Goal: Task Accomplishment & Management: Complete application form

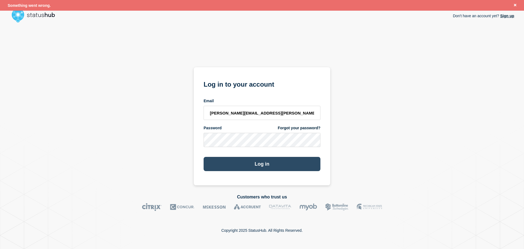
click at [277, 166] on button "Log in" at bounding box center [262, 164] width 117 height 14
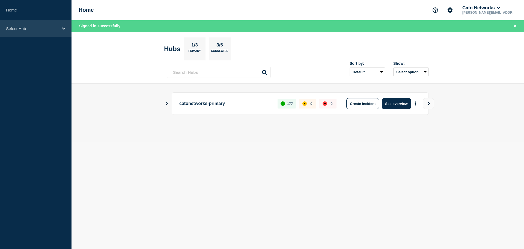
click at [40, 31] on div "Select Hub" at bounding box center [36, 28] width 72 height 17
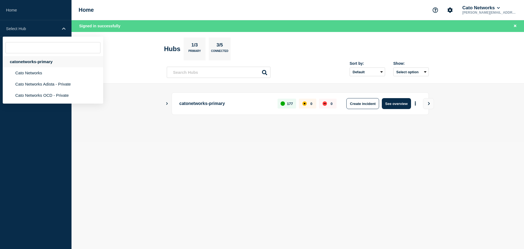
click at [34, 63] on div "catonetworks-primary" at bounding box center [53, 61] width 100 height 11
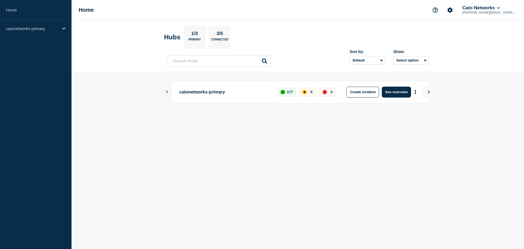
click at [167, 92] on icon "Show Connected Hubs" at bounding box center [167, 91] width 4 height 3
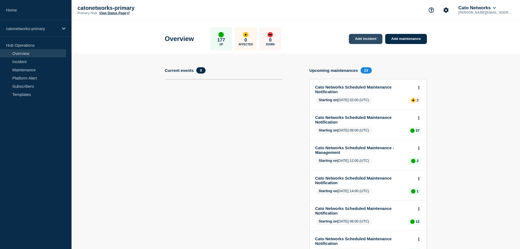
click at [365, 38] on link "Add incident" at bounding box center [366, 39] width 34 height 10
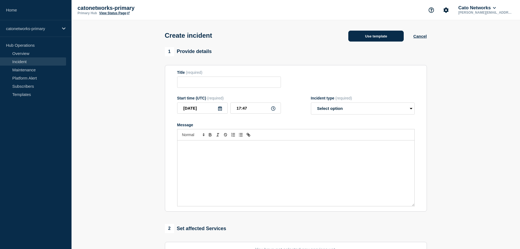
click at [382, 38] on button "Use template" at bounding box center [375, 36] width 55 height 11
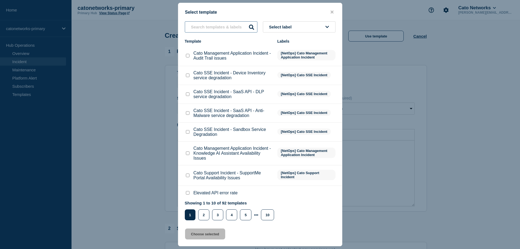
click at [231, 27] on input "text" at bounding box center [221, 26] width 73 height 11
paste input "PoP Infrastructure - Services degradation issue"
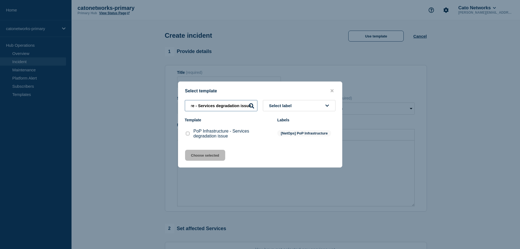
type input "PoP Infrastructure - Services degradation issue"
click at [187, 133] on input "PoP Infrastructure - Services degradation issue checkbox" at bounding box center [188, 134] width 4 height 4
checkbox input "true"
click at [200, 158] on button "Choose selected" at bounding box center [205, 155] width 40 height 11
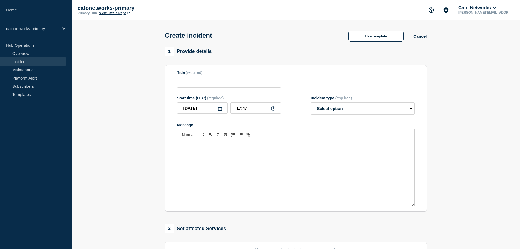
type input "PoP Infrastructure - Services degradation issue"
select select "investigating"
radio input "false"
radio input "true"
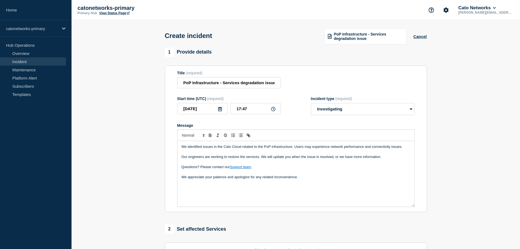
click at [310, 179] on p "We appreciate your patience and apologize for any related inconvenience." at bounding box center [296, 177] width 229 height 5
drag, startPoint x: 224, startPoint y: 187, endPoint x: 176, endPoint y: 187, distance: 48.1
click at [176, 187] on section "Title (required) PoP Infrastructure - Services degradation issue Start time (UT…" at bounding box center [296, 139] width 262 height 147
copy p "Ref. [INCIDNT-7705]"
click at [223, 189] on p "Ref. [INCIDNT-7705]" at bounding box center [296, 187] width 229 height 5
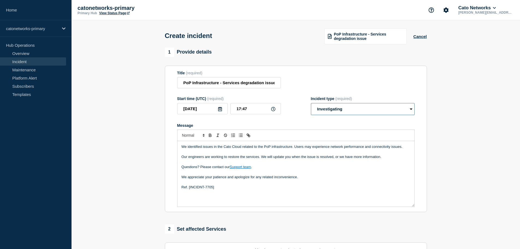
click at [331, 109] on select "Select option Investigating Identified Monitoring" at bounding box center [363, 109] width 104 height 12
drag, startPoint x: 331, startPoint y: 108, endPoint x: 316, endPoint y: 110, distance: 15.1
click at [331, 108] on select "Select option Investigating Identified Monitoring" at bounding box center [363, 109] width 104 height 12
click at [240, 110] on input "17:47" at bounding box center [255, 108] width 51 height 11
type input "12:10"
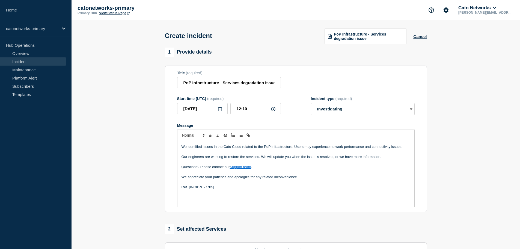
click at [205, 173] on p "Message" at bounding box center [296, 171] width 229 height 5
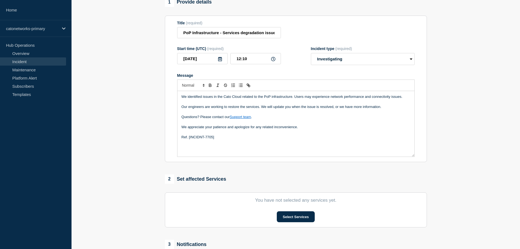
scroll to position [134, 0]
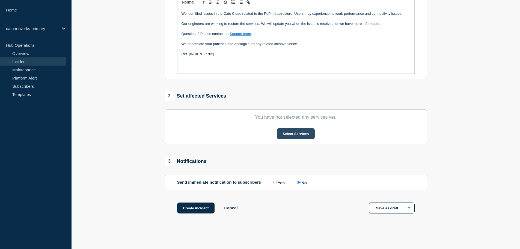
click at [299, 136] on button "Select Services" at bounding box center [296, 133] width 38 height 11
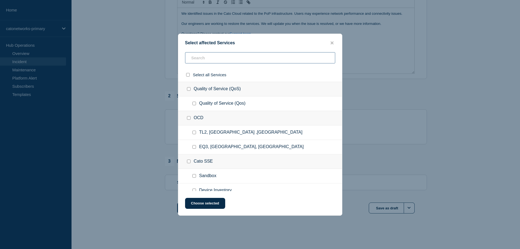
click at [212, 54] on input "text" at bounding box center [260, 57] width 150 height 11
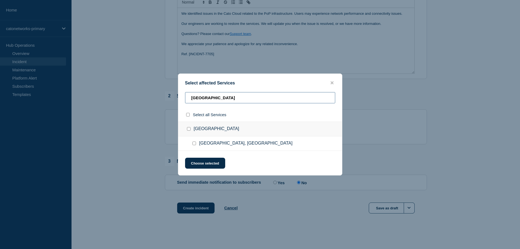
type input "quito"
click at [194, 143] on input "Quito, Ecuador checkbox" at bounding box center [195, 143] width 4 height 4
checkbox input "true"
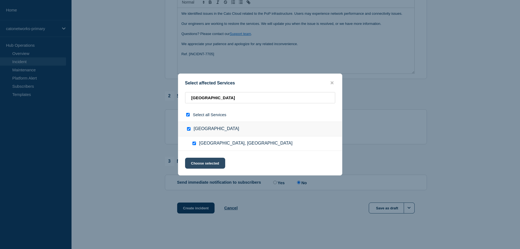
click at [208, 163] on button "Choose selected" at bounding box center [205, 163] width 40 height 11
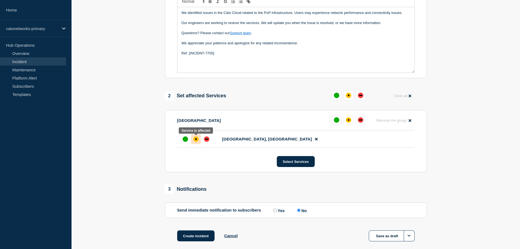
click at [197, 140] on div "affected" at bounding box center [195, 138] width 5 height 5
click at [291, 163] on button "Select Services" at bounding box center [296, 161] width 38 height 11
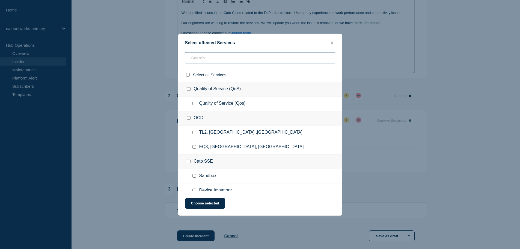
click at [207, 60] on input "text" at bounding box center [260, 57] width 150 height 11
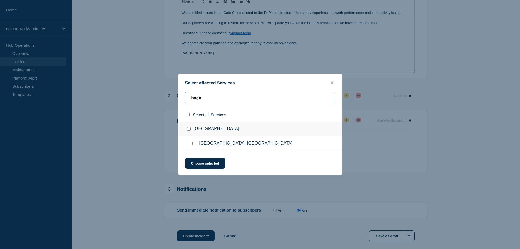
type input "bogo"
click at [194, 143] on input "Bogota, Colombia checkbox" at bounding box center [195, 143] width 4 height 4
checkbox input "true"
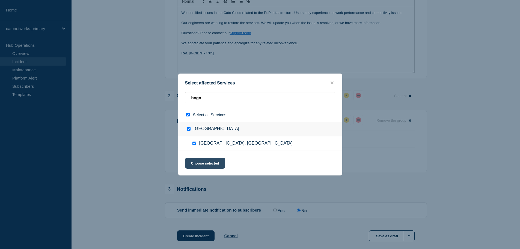
click at [203, 162] on button "Choose selected" at bounding box center [205, 163] width 40 height 11
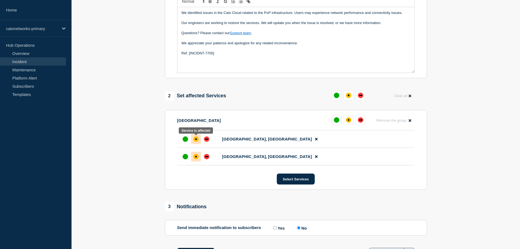
click at [196, 141] on div "affected" at bounding box center [195, 138] width 5 height 5
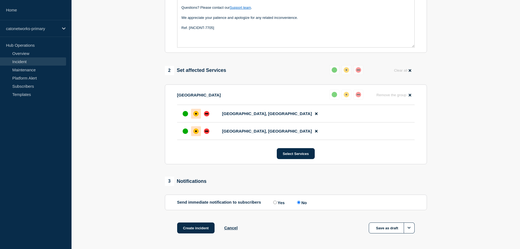
scroll to position [180, 0]
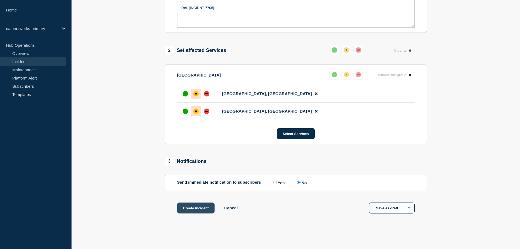
click at [197, 206] on button "Create incident" at bounding box center [196, 207] width 38 height 11
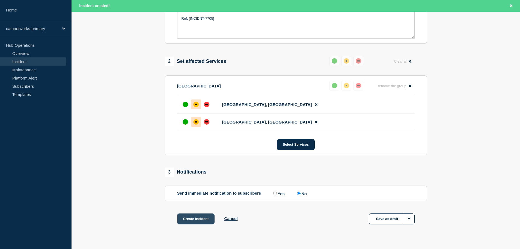
scroll to position [191, 0]
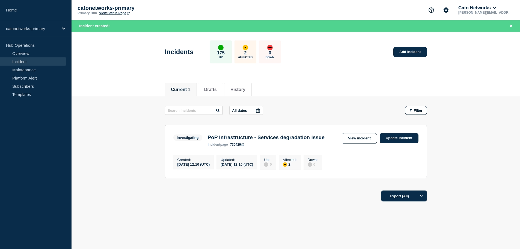
click at [244, 146] on icon at bounding box center [243, 144] width 3 height 3
click at [358, 140] on link "View incident" at bounding box center [359, 138] width 35 height 11
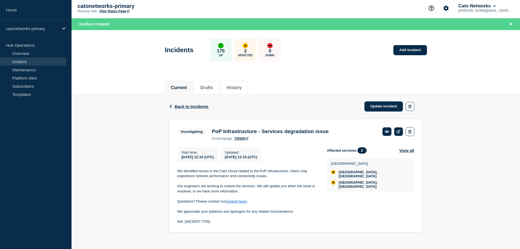
scroll to position [4, 0]
click at [384, 104] on link "Update incident" at bounding box center [384, 106] width 39 height 10
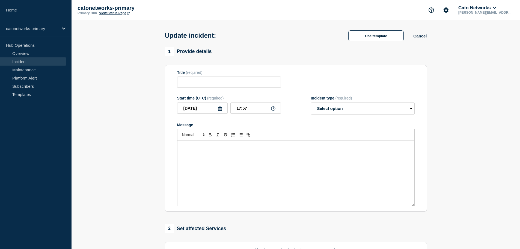
type input "PoP Infrastructure - Services degradation issue"
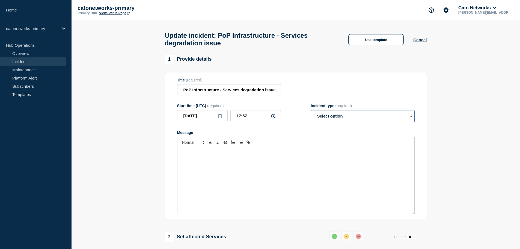
click at [328, 122] on select "Select option Investigating Identified Monitoring Resolved" at bounding box center [363, 116] width 104 height 12
click at [270, 94] on input "PoP Infrastructure - Services degradation issue" at bounding box center [229, 89] width 104 height 11
drag, startPoint x: 182, startPoint y: 93, endPoint x: 308, endPoint y: 91, distance: 126.2
click at [306, 92] on div "Title (required) PoP Infrastructure - Services degradation issue" at bounding box center [296, 87] width 238 height 18
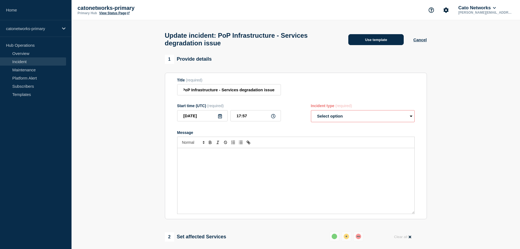
scroll to position [0, 0]
click at [384, 42] on button "Use template" at bounding box center [375, 39] width 55 height 11
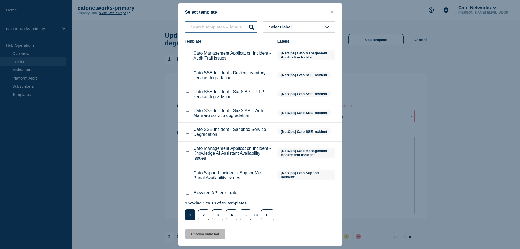
click at [214, 29] on input "text" at bounding box center [221, 26] width 73 height 11
paste input "PoP Infrastructure - Services degradation issue"
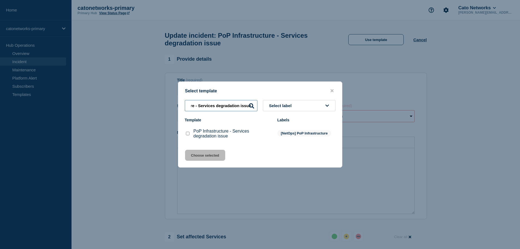
type input "PoP Infrastructure - Services degradation issue"
click at [188, 135] on input "PoP Infrastructure - Services degradation issue checkbox" at bounding box center [188, 134] width 4 height 4
checkbox input "true"
click at [302, 107] on button "Select label" at bounding box center [299, 105] width 73 height 11
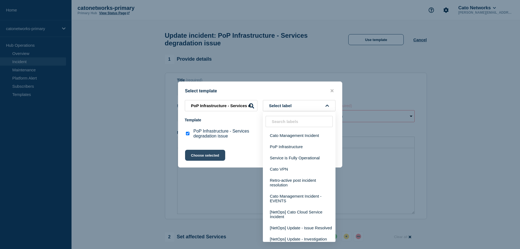
click at [206, 158] on button "Choose selected" at bounding box center [205, 155] width 40 height 11
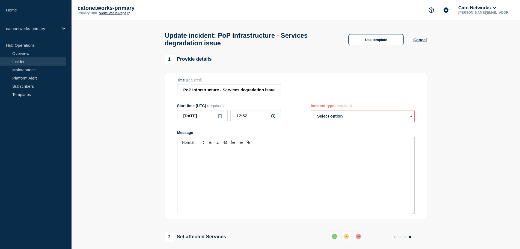
select select "investigating"
radio input "false"
radio input "true"
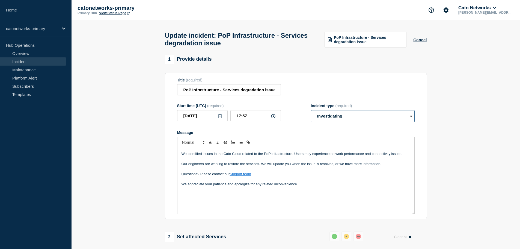
click at [330, 121] on select "Select option Investigating Identified Monitoring Resolved" at bounding box center [363, 116] width 104 height 12
select select "identified"
click at [311, 113] on select "Select option Investigating Identified Monitoring Resolved" at bounding box center [363, 116] width 104 height 12
drag, startPoint x: 216, startPoint y: 200, endPoint x: 287, endPoint y: 207, distance: 71.4
click at [217, 200] on div "We identified issues in the Cato Cloud related to the PoP infrastructure. Users…" at bounding box center [296, 181] width 237 height 66
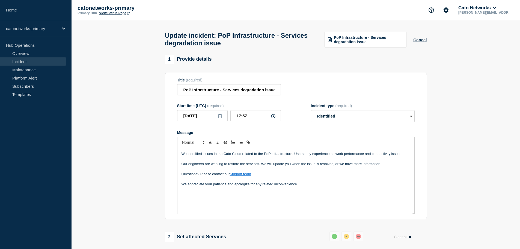
click at [330, 187] on p "We appreciate your patience and apologize for any related inconvenience." at bounding box center [296, 184] width 229 height 5
click at [214, 200] on div "We identified issues in the Cato Cloud related to the PoP infrastructure. Users…" at bounding box center [296, 181] width 237 height 66
click at [241, 118] on input "17:57" at bounding box center [255, 115] width 51 height 11
type input "12:30"
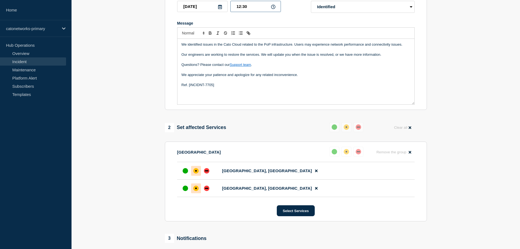
scroll to position [218, 0]
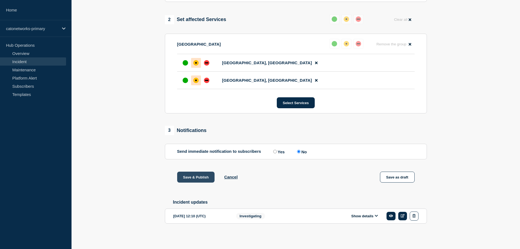
click at [198, 177] on button "Save & Publish" at bounding box center [196, 177] width 38 height 11
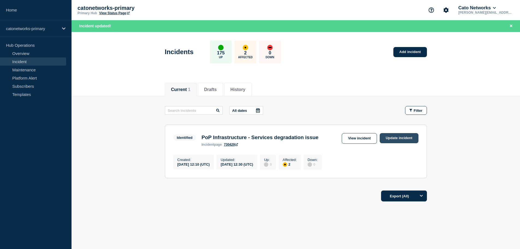
click at [394, 139] on link "Update incident" at bounding box center [399, 138] width 39 height 10
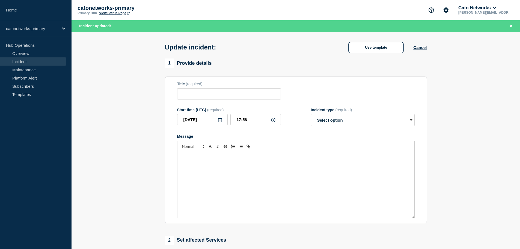
type input "PoP Infrastructure - Services degradation issue"
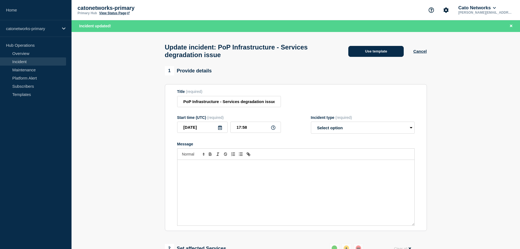
click at [371, 55] on button "Use template" at bounding box center [375, 51] width 55 height 11
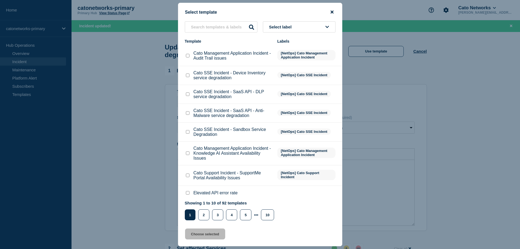
click at [332, 10] on icon "close button" at bounding box center [332, 12] width 3 height 4
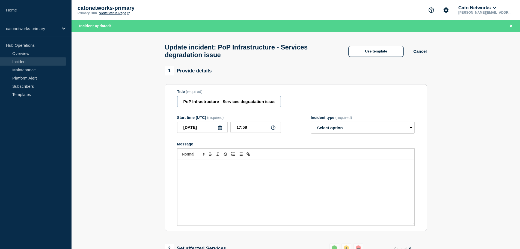
click at [200, 105] on input "PoP Infrastructure - Services degradation issue" at bounding box center [229, 101] width 104 height 11
drag, startPoint x: 182, startPoint y: 103, endPoint x: 306, endPoint y: 104, distance: 124.5
click at [306, 104] on div "Title (required) PoP Infrastructure - Services degradation issue" at bounding box center [296, 98] width 238 height 18
click at [374, 54] on button "Use template" at bounding box center [375, 51] width 55 height 11
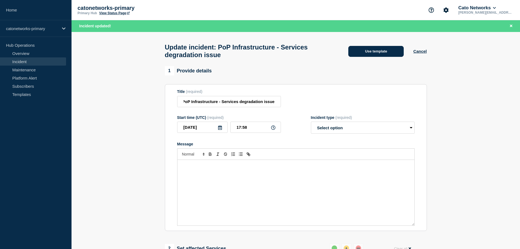
scroll to position [0, 0]
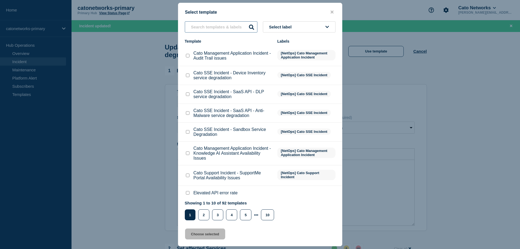
click at [210, 24] on input "text" at bounding box center [221, 26] width 73 height 11
paste input "PoP Infrastructure - Services degradation issue"
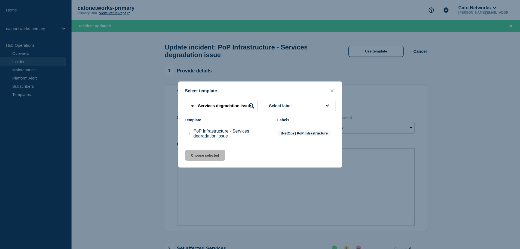
type input "PoP Infrastructure - Services degradation issue"
click at [186, 133] on input "PoP Infrastructure - Services degradation issue checkbox" at bounding box center [188, 134] width 4 height 4
checkbox input "true"
click at [274, 107] on span "Select label" at bounding box center [281, 105] width 25 height 5
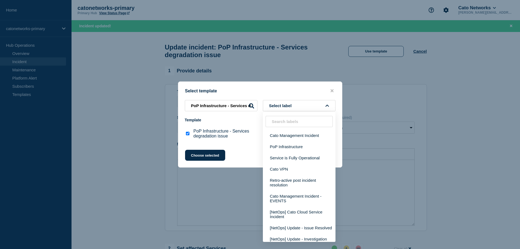
click at [233, 117] on div "PoP Infrastructure - Services degradation issue Select label Cato Management In…" at bounding box center [260, 121] width 164 height 43
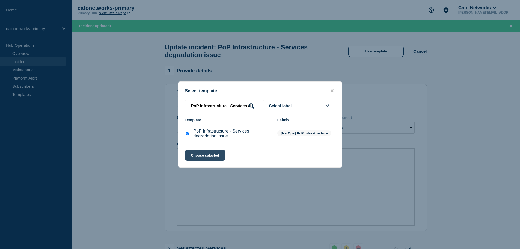
click at [206, 158] on button "Choose selected" at bounding box center [205, 155] width 40 height 11
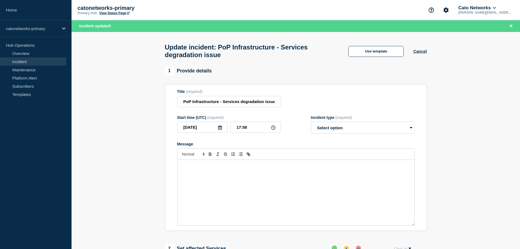
select select "investigating"
radio input "false"
radio input "true"
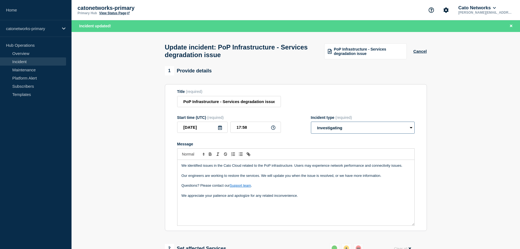
click at [344, 130] on select "Select option Investigating Identified Monitoring Resolved" at bounding box center [363, 128] width 104 height 12
click at [259, 106] on input "PoP Infrastructure - Services degradation issue" at bounding box center [229, 101] width 104 height 11
click at [371, 52] on span "PoP Infrastructure - Services degradation issue" at bounding box center [368, 51] width 69 height 9
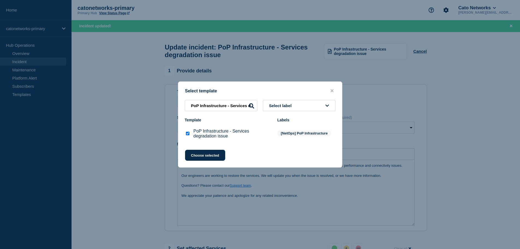
click at [308, 108] on button "Select label" at bounding box center [299, 105] width 73 height 11
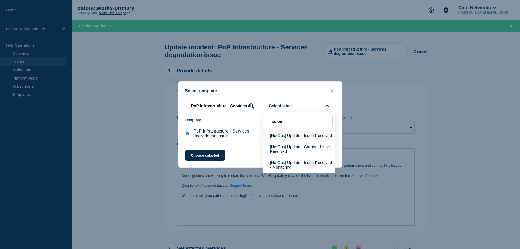
type input "solve"
click at [303, 137] on button "[NetOps] Update - Issue Resolved" at bounding box center [299, 135] width 73 height 11
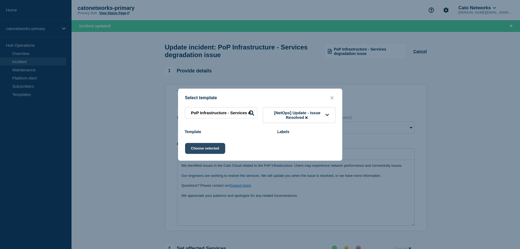
click at [210, 150] on button "Choose selected" at bounding box center [205, 148] width 40 height 11
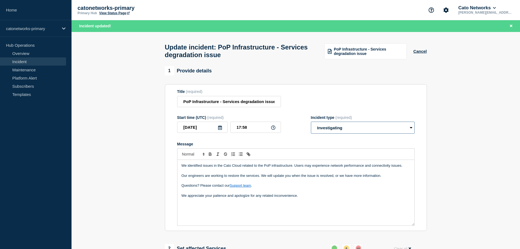
click at [332, 130] on select "Select option Investigating Identified Monitoring Resolved" at bounding box center [363, 128] width 104 height 12
click at [311, 124] on select "Select option Investigating Identified Monitoring Resolved" at bounding box center [363, 128] width 104 height 12
click at [249, 173] on p "Message" at bounding box center [296, 170] width 229 height 5
click at [246, 104] on input "PoP Infrastructure - Services degradation issue" at bounding box center [229, 101] width 104 height 11
click at [344, 54] on span "PoP Infrastructure - Services degradation issue" at bounding box center [368, 51] width 69 height 9
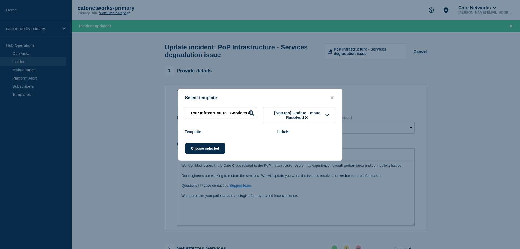
click at [303, 114] on span "[NetOps] Update - Issue Resolved" at bounding box center [297, 114] width 57 height 9
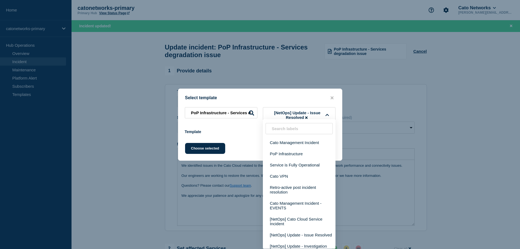
click at [241, 136] on header "Template Labels" at bounding box center [260, 132] width 164 height 7
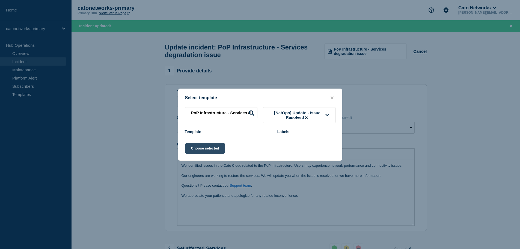
click at [212, 149] on button "Choose selected" at bounding box center [205, 148] width 40 height 11
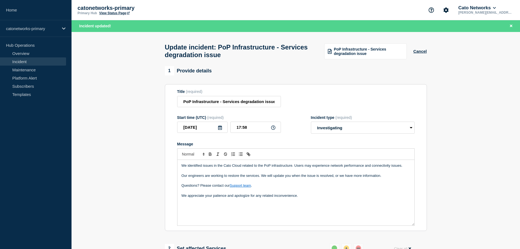
click at [265, 172] on p "Message" at bounding box center [296, 170] width 229 height 5
click at [345, 132] on select "Select option Investigating Identified Monitoring Resolved" at bounding box center [363, 128] width 104 height 12
select select "monitoring"
click at [311, 124] on select "Select option Investigating Identified Monitoring Resolved" at bounding box center [363, 128] width 104 height 12
click at [358, 53] on span "PoP Infrastructure - Services degradation issue" at bounding box center [368, 51] width 69 height 9
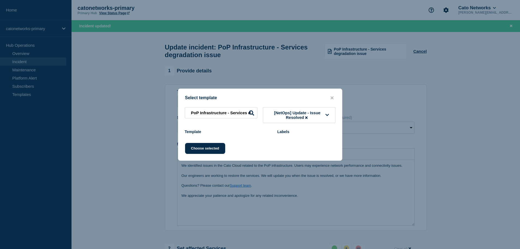
click at [290, 114] on span "[NetOps] Update - Issue Resolved" at bounding box center [297, 114] width 57 height 9
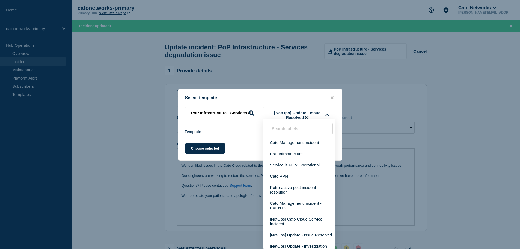
click at [307, 117] on icon at bounding box center [306, 117] width 2 height 2
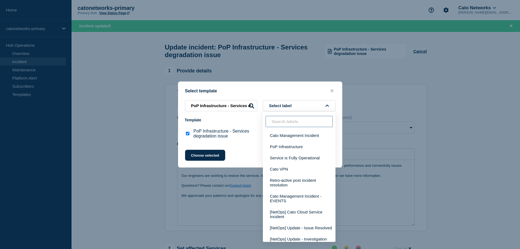
click at [296, 126] on input "text" at bounding box center [299, 121] width 67 height 11
click at [188, 135] on input "PoP Infrastructure - Services degradation issue checkbox" at bounding box center [188, 134] width 4 height 4
checkbox input "false"
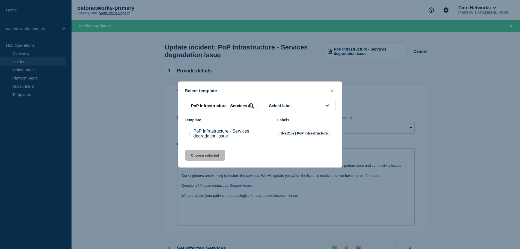
click at [287, 104] on span "Select label" at bounding box center [281, 105] width 25 height 5
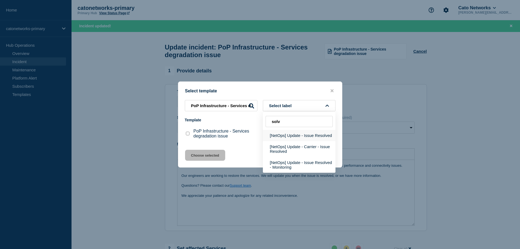
type input "solv"
click at [293, 138] on button "[NetOps] Update - Issue Resolved" at bounding box center [299, 135] width 73 height 11
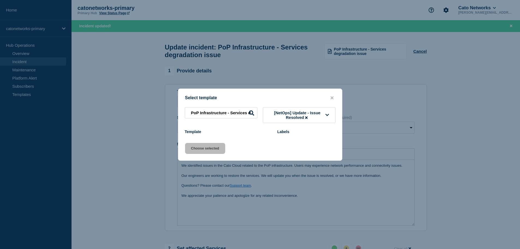
click at [277, 117] on span "[NetOps] Update - Issue Resolved" at bounding box center [297, 114] width 57 height 9
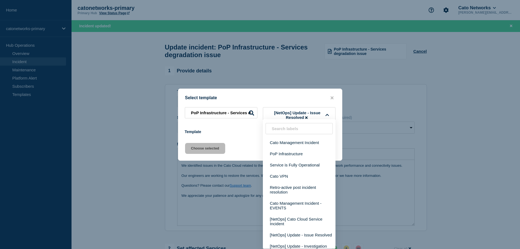
click at [277, 117] on span "[NetOps] Update - Issue Resolved" at bounding box center [297, 114] width 57 height 9
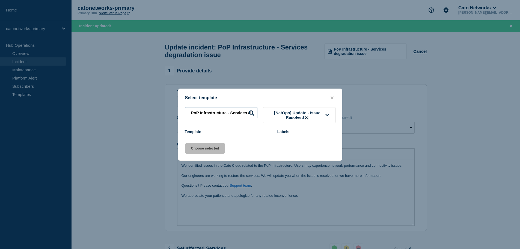
click at [226, 112] on input "PoP Infrastructure - Services degradation issue" at bounding box center [221, 112] width 73 height 11
click at [251, 113] on icon at bounding box center [251, 112] width 5 height 5
click at [207, 114] on input "PoP Infrastructure - Services degradation issue" at bounding box center [221, 112] width 73 height 11
drag, startPoint x: 189, startPoint y: 114, endPoint x: 264, endPoint y: 113, distance: 74.6
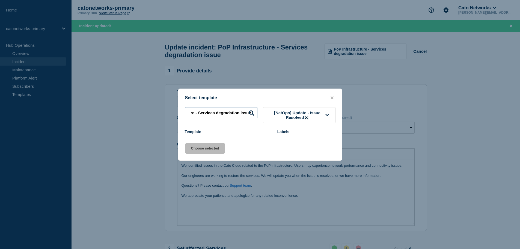
click at [264, 113] on div "PoP Infrastructure - Services degradation issue [NetOps] Update - Issue Resolved" at bounding box center [260, 115] width 164 height 16
select select "Select option"
radio input "true"
radio input "false"
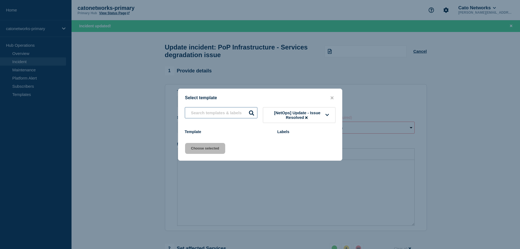
scroll to position [0, 0]
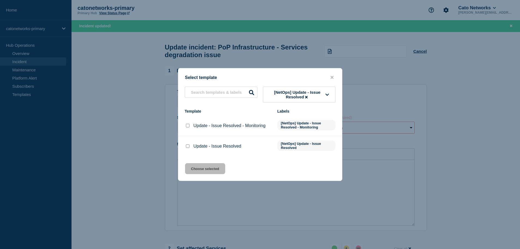
click at [188, 148] on input "Update - Issue Resolved checkbox" at bounding box center [188, 146] width 4 height 4
checkbox input "true"
click at [211, 170] on button "Choose selected" at bounding box center [205, 168] width 40 height 11
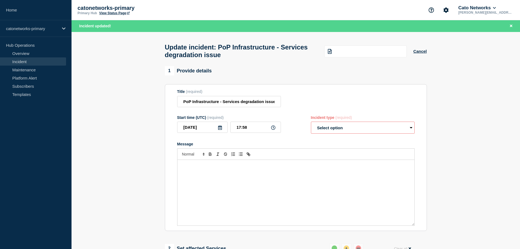
select select "resolved"
radio input "false"
radio input "true"
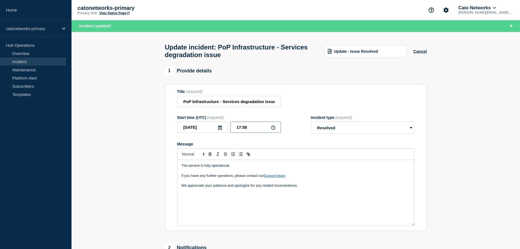
click at [244, 132] on input "17:58" at bounding box center [255, 127] width 51 height 11
type input "17:00"
click at [332, 187] on p "We appreciate your patience and apologize for any related inconvenience." at bounding box center [296, 185] width 229 height 5
click at [299, 191] on div "The service is fully operational. If you have any further questions, please con…" at bounding box center [296, 193] width 237 height 66
click at [199, 202] on div "The service is fully operational. If you have any further questions, please con…" at bounding box center [296, 193] width 237 height 66
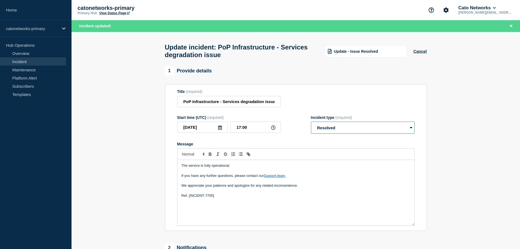
click at [341, 129] on select "Select option Investigating Identified Monitoring Resolved" at bounding box center [363, 128] width 104 height 12
select select "monitoring"
click at [311, 124] on select "Select option Investigating Identified Monitoring Resolved" at bounding box center [363, 128] width 104 height 12
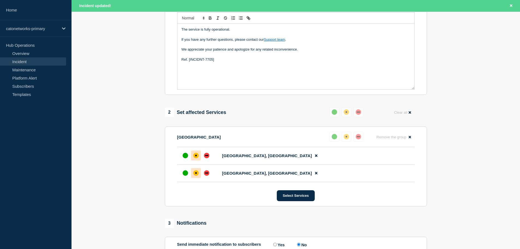
scroll to position [137, 0]
click at [187, 160] on div at bounding box center [186, 155] width 10 height 10
click at [184, 175] on div "up" at bounding box center [185, 172] width 5 height 5
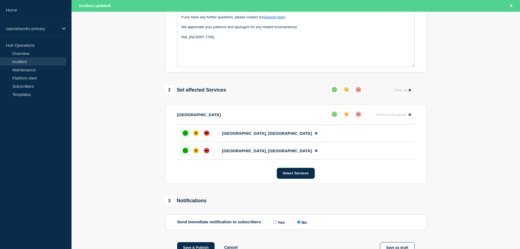
scroll to position [191, 0]
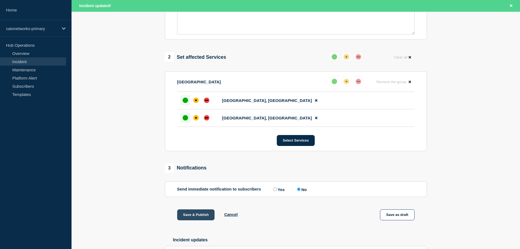
click at [197, 219] on button "Save & Publish" at bounding box center [196, 214] width 38 height 11
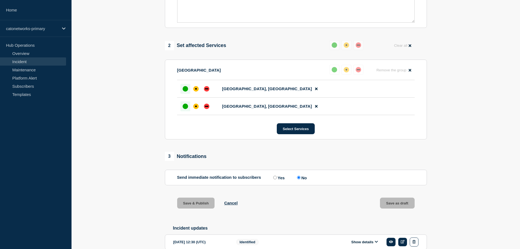
scroll to position [179, 0]
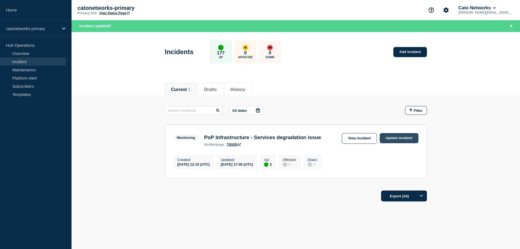
click at [391, 138] on link "Update incident" at bounding box center [399, 138] width 39 height 10
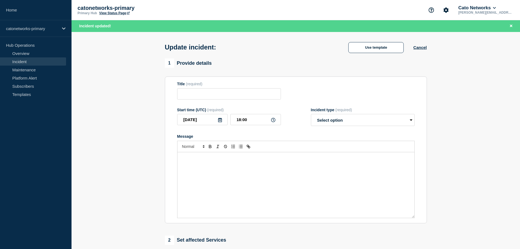
type input "PoP Infrastructure - Services degradation issue"
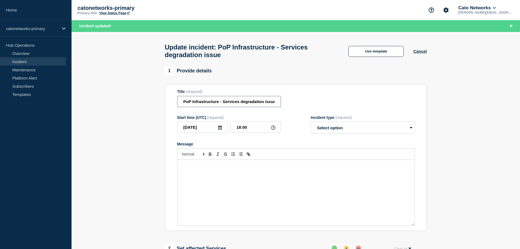
click at [246, 105] on input "PoP Infrastructure - Services degradation issue" at bounding box center [229, 101] width 104 height 11
click at [375, 53] on button "Use template" at bounding box center [375, 51] width 55 height 11
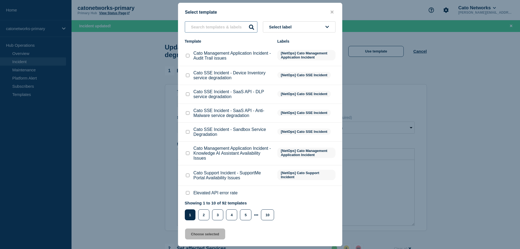
click at [224, 28] on input "text" at bounding box center [221, 26] width 73 height 11
type input "solved"
click at [285, 27] on span "Select label" at bounding box center [281, 27] width 25 height 5
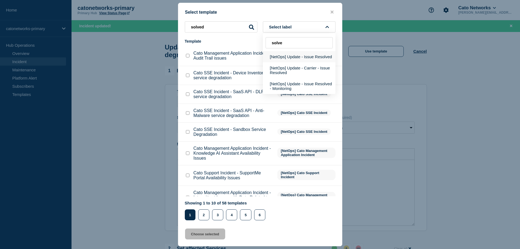
type input "solve"
click at [303, 59] on button "[NetOps] Update - Issue Resolved" at bounding box center [299, 56] width 73 height 11
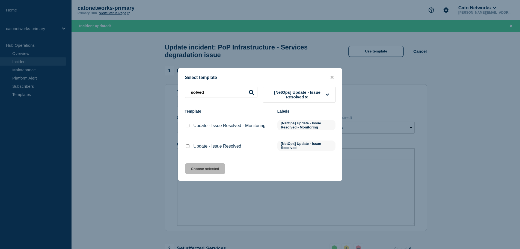
click at [188, 148] on input "Update - Issue Resolved checkbox" at bounding box center [188, 146] width 4 height 4
checkbox input "true"
click at [202, 168] on button "Choose selected" at bounding box center [205, 168] width 40 height 11
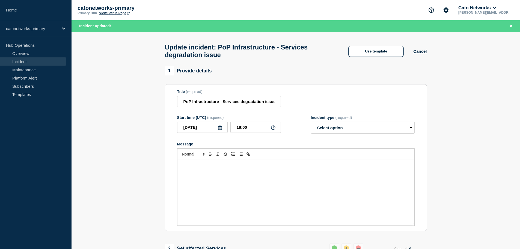
select select "resolved"
radio input "false"
radio input "true"
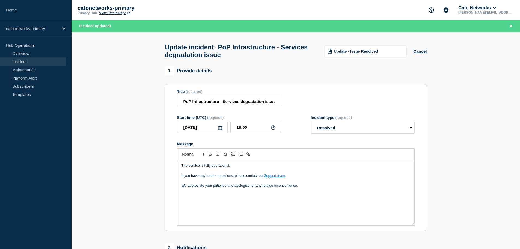
click at [309, 188] on p "We appreciate your patience and apologize for any related inconvenience." at bounding box center [296, 185] width 229 height 5
click at [192, 198] on p "Message" at bounding box center [296, 195] width 229 height 5
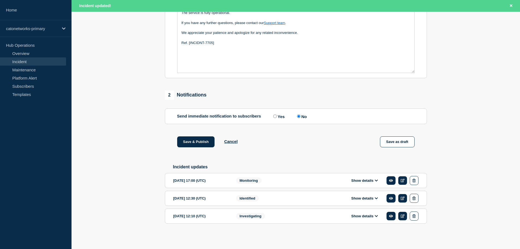
scroll to position [157, 0]
click at [200, 142] on button "Save & Publish" at bounding box center [196, 141] width 38 height 11
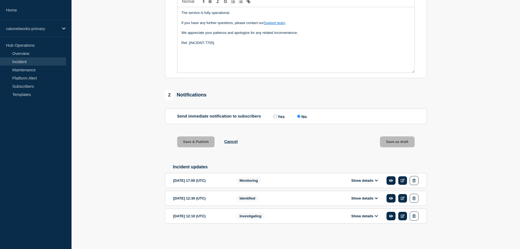
scroll to position [145, 0]
